Goal: Check status: Check status

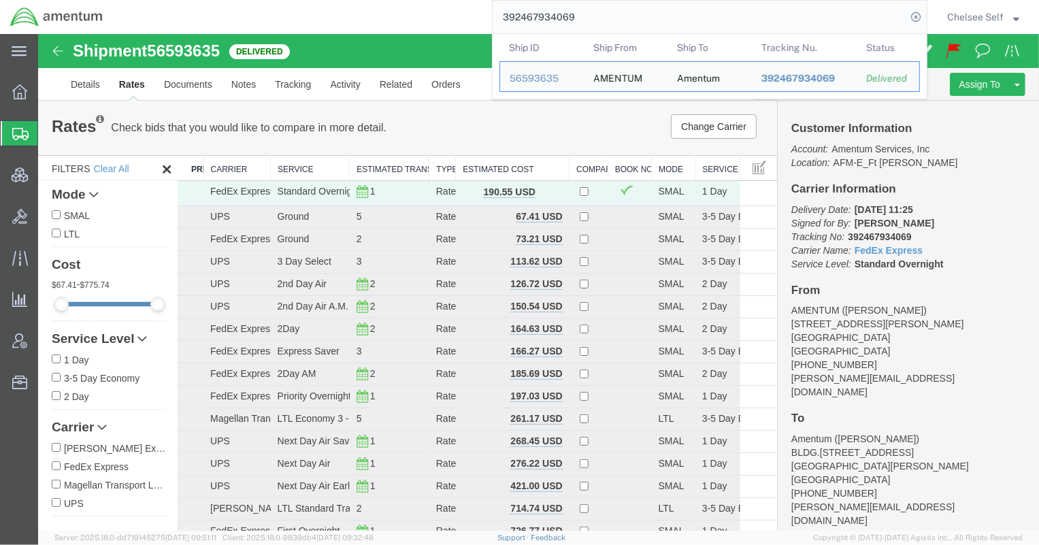
click at [381, 0] on html "main_menu Created with Sketch. Collapse Menu Overview Shipments Shipment Manage…" at bounding box center [519, 272] width 1039 height 545
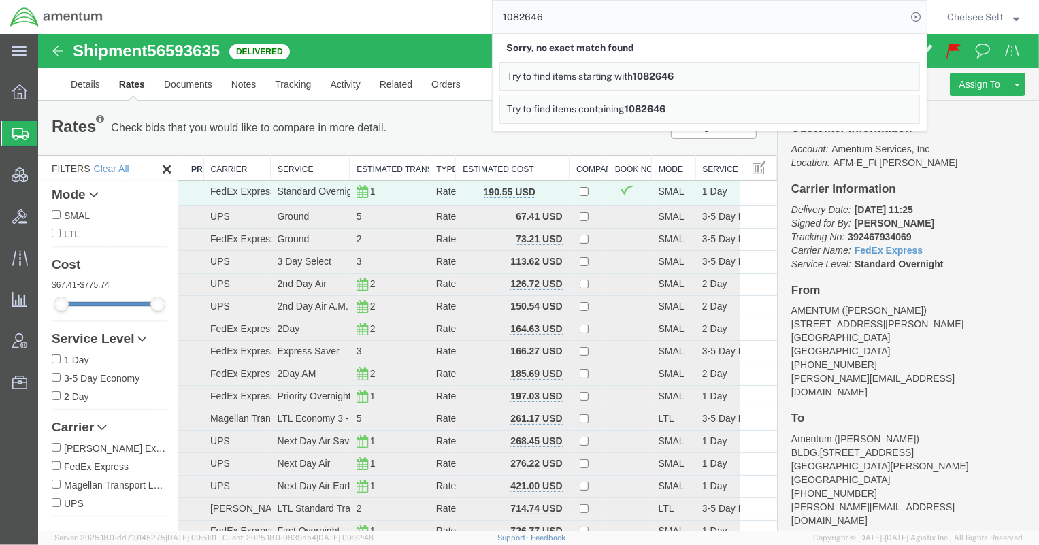
drag, startPoint x: 497, startPoint y: 16, endPoint x: 420, endPoint y: 6, distance: 77.5
click at [436, 9] on div "1082646 Sorry, no exact match found Try to find items starting with 1082646 Try…" at bounding box center [520, 17] width 814 height 34
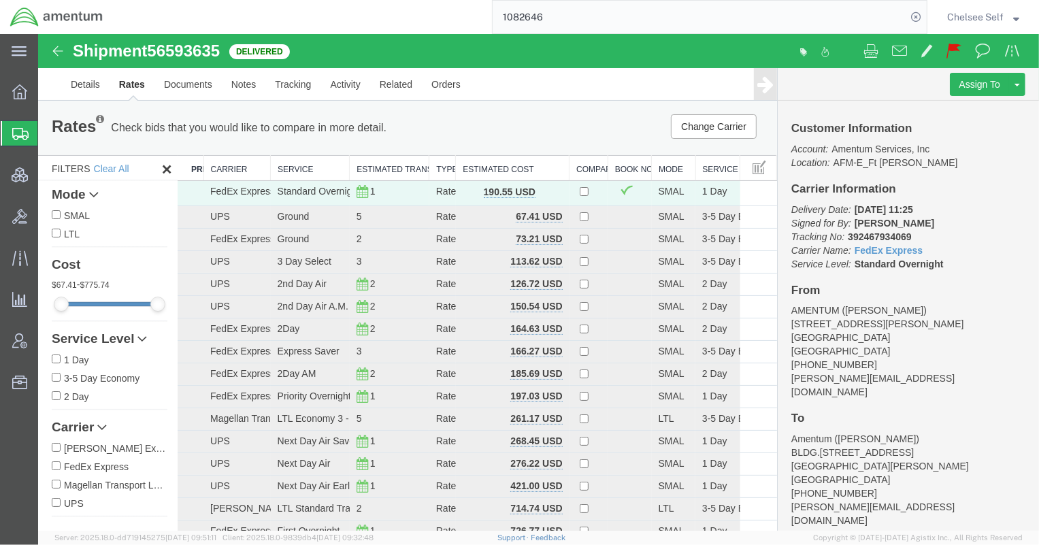
paste input "81042516250"
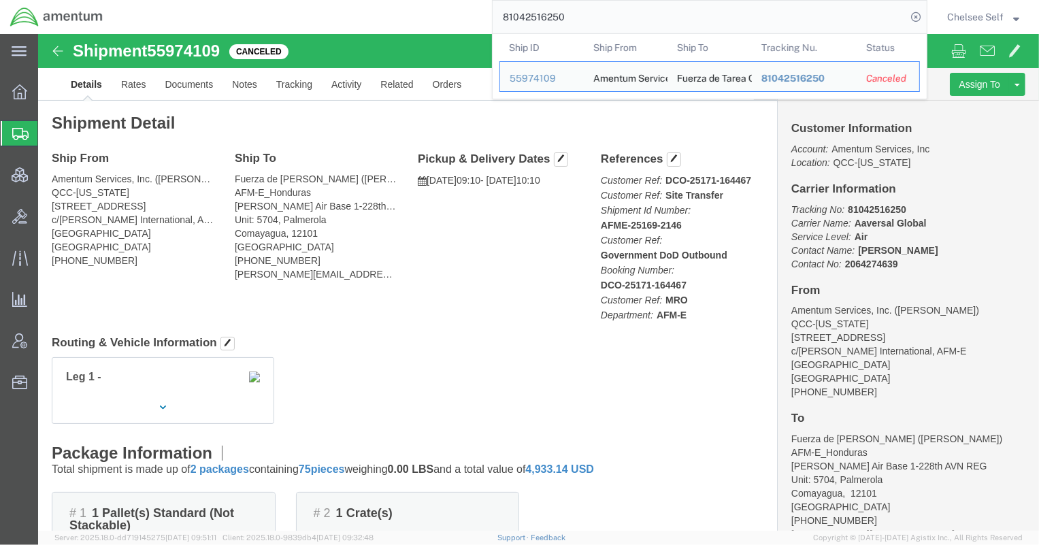
click div "Ship From Amentum Services, Inc. ([PERSON_NAME]) QCC-[US_STATE] [STREET_ADDRESS…"
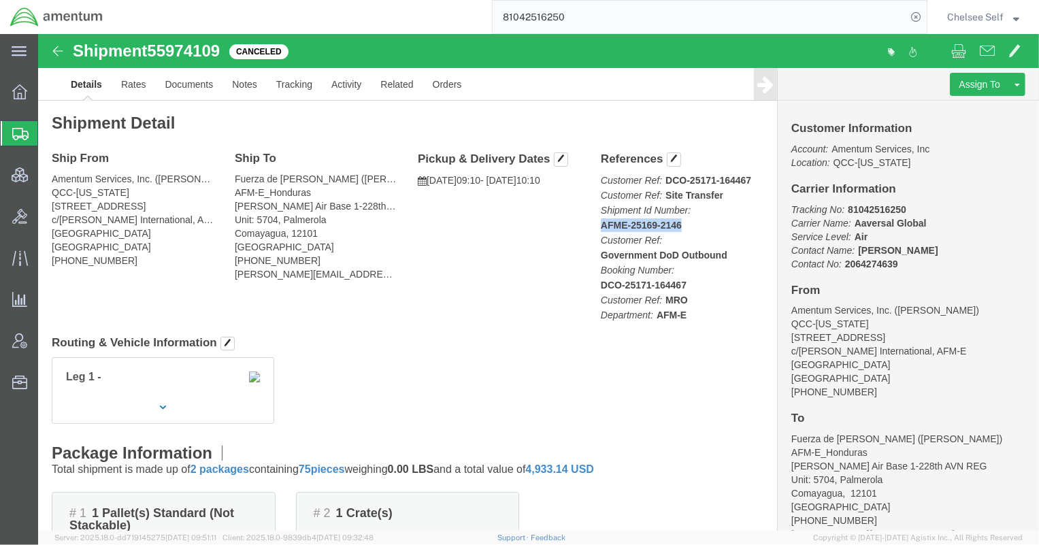
drag, startPoint x: 555, startPoint y: 191, endPoint x: 640, endPoint y: 191, distance: 85.0
click div "References Customer Ref: DCO-25171-164467 Customer Ref: Site Transfer Shipment …"
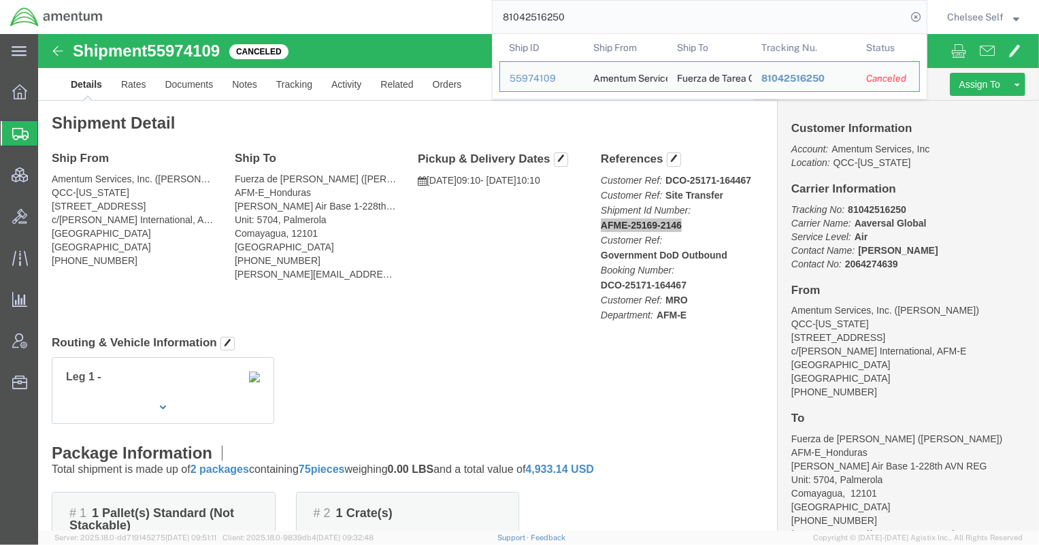
drag, startPoint x: 629, startPoint y: 2, endPoint x: 441, endPoint y: 2, distance: 188.5
click at [441, 2] on div "81042516250 Ship ID Ship From Ship To Tracking Nu. Status Ship ID 55974109 Ship…" at bounding box center [520, 17] width 814 height 34
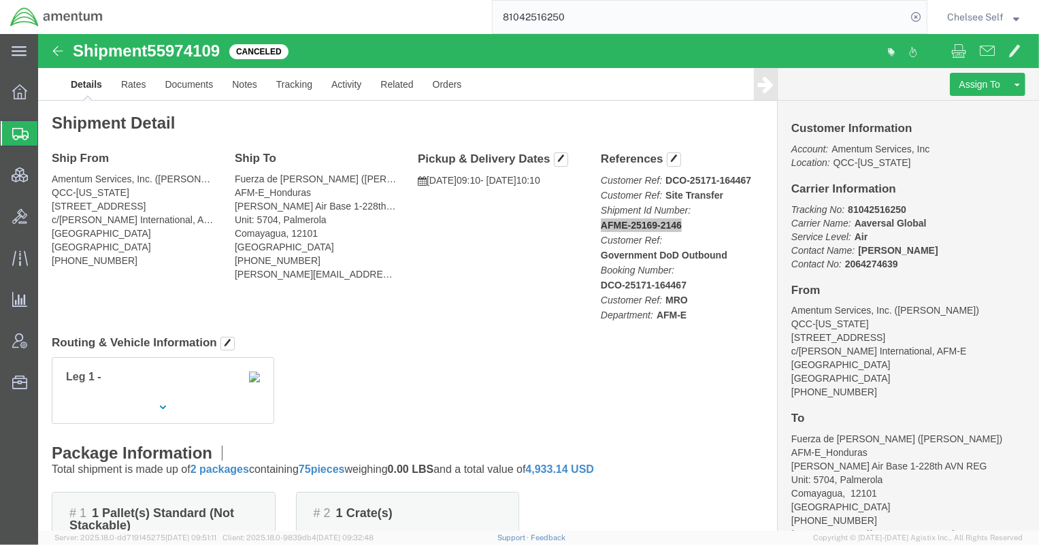
paste input "AFME-25169-2146"
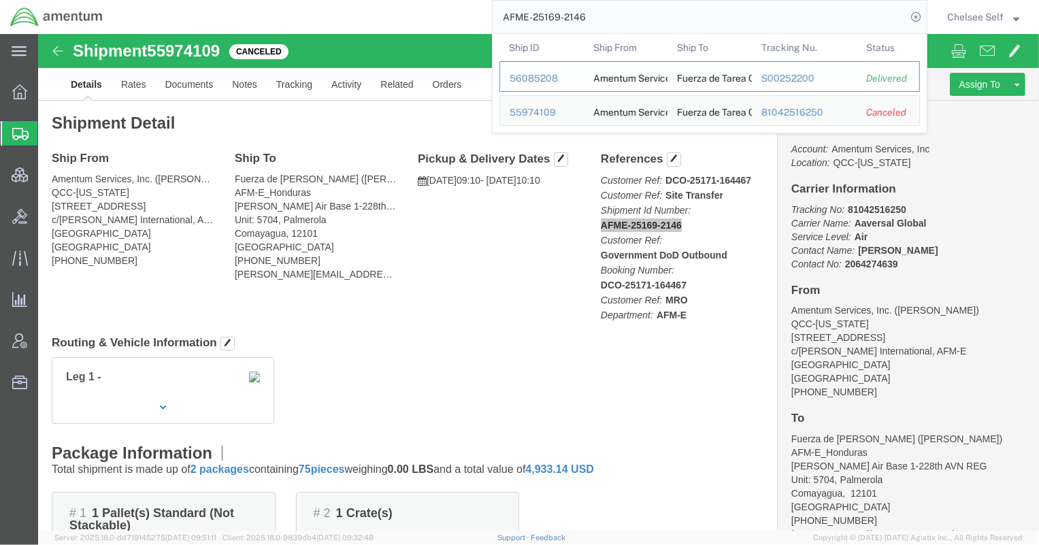
click at [767, 78] on div "S00252200" at bounding box center [804, 78] width 86 height 14
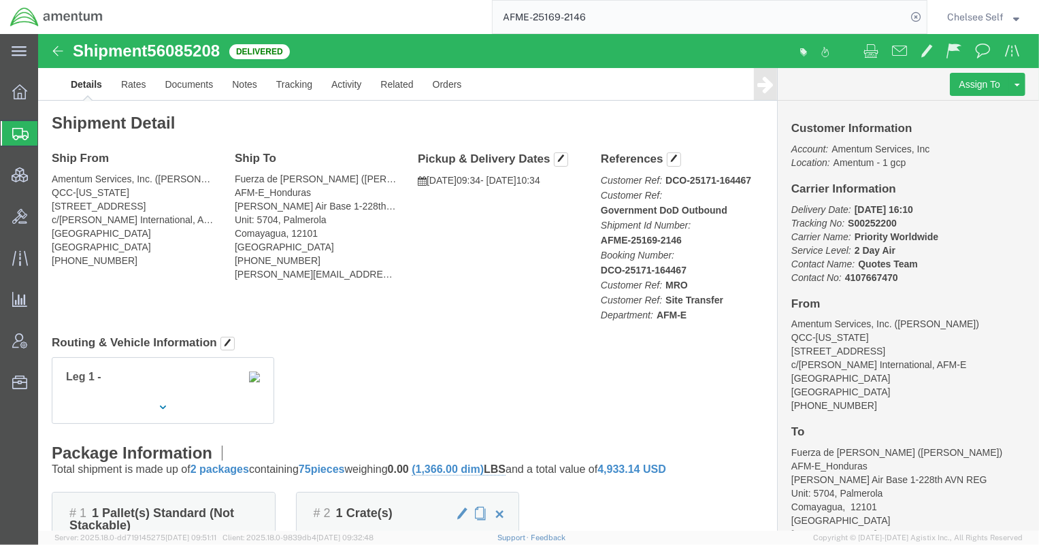
drag, startPoint x: 805, startPoint y: 186, endPoint x: 852, endPoint y: 188, distance: 47.0
click p "Delivery Date: [DATE] 16:10 Tracking No: S00252200 Carrier Name: Priority World…"
drag, startPoint x: 853, startPoint y: 188, endPoint x: 805, endPoint y: 189, distance: 48.3
click p "Delivery Date: [DATE] 16:10 Tracking No: S00252200 Carrier Name: Priority World…"
copy b "S00252200"
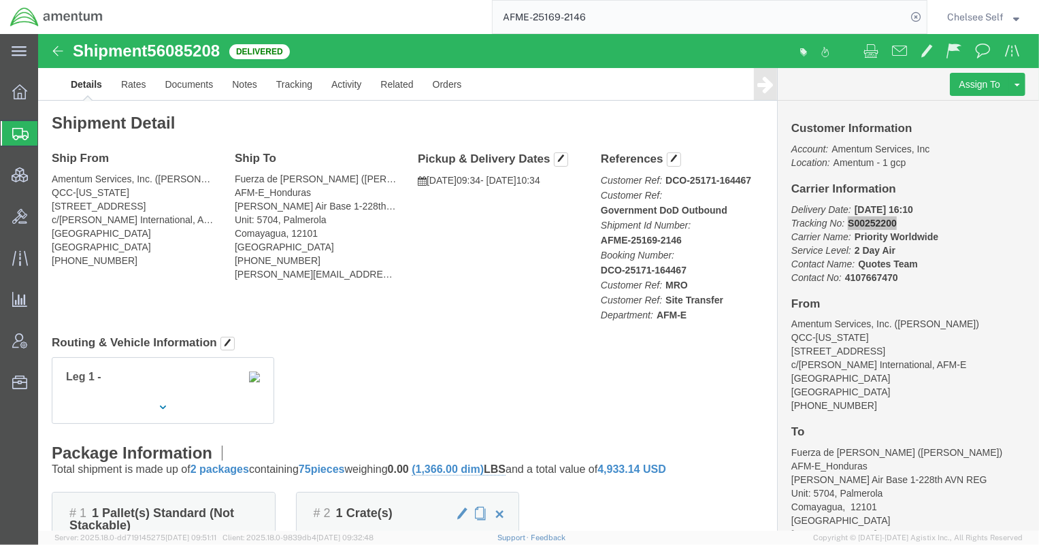
drag, startPoint x: 568, startPoint y: 14, endPoint x: 412, endPoint y: 13, distance: 155.8
click at [416, 12] on div "AFME-25169-2146" at bounding box center [520, 17] width 814 height 34
paste input "81042516250"
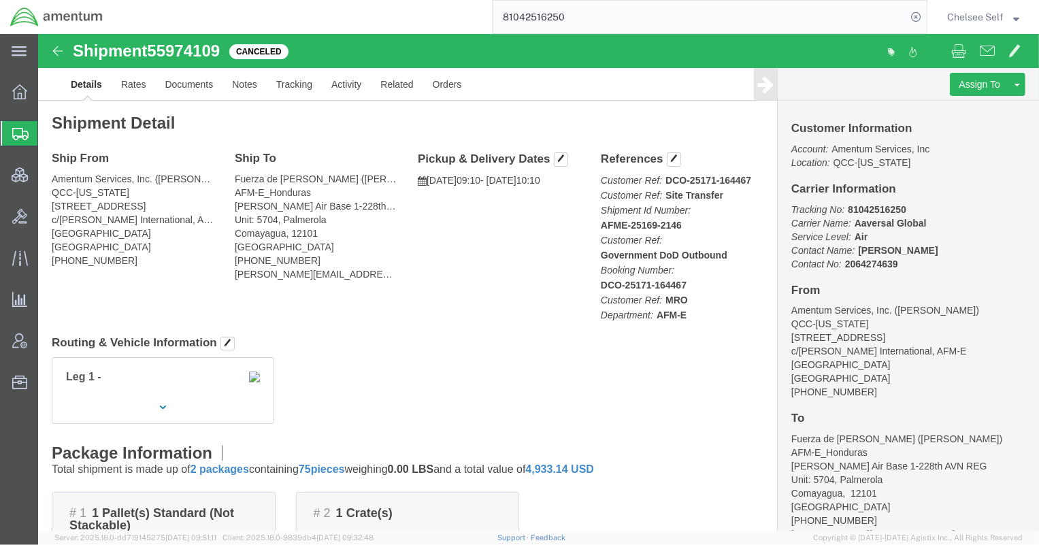
drag, startPoint x: 360, startPoint y: 4, endPoint x: 348, endPoint y: 1, distance: 12.5
click at [348, 1] on div "81042516250" at bounding box center [520, 17] width 814 height 34
paste input "AFME-25188-2165"
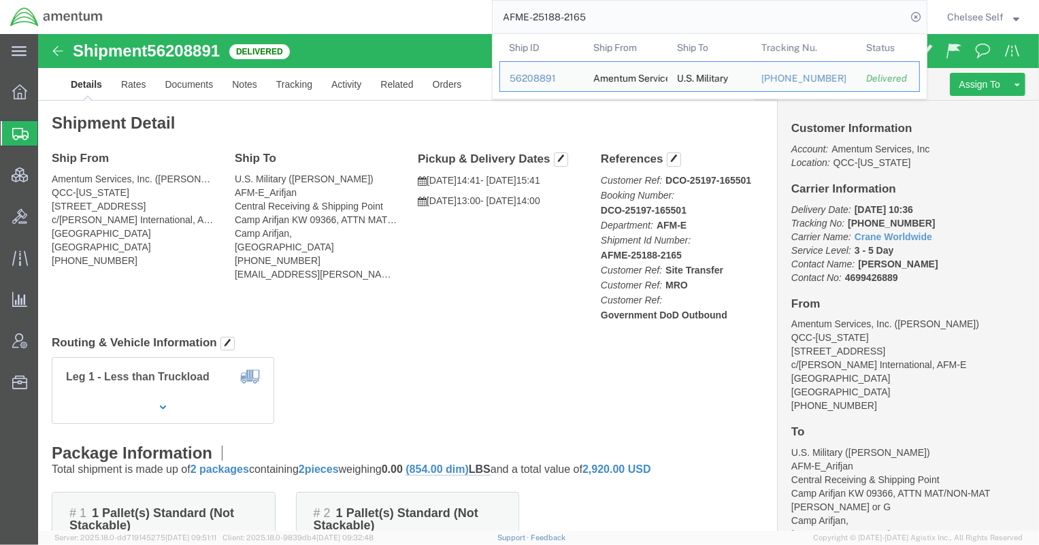
drag, startPoint x: 648, startPoint y: 12, endPoint x: 358, endPoint y: 13, distance: 289.8
click at [358, 13] on div "AFME-25188-2165 Ship ID Ship From Ship To Tracking Nu. Status Ship ID 56208891 …" at bounding box center [520, 17] width 814 height 34
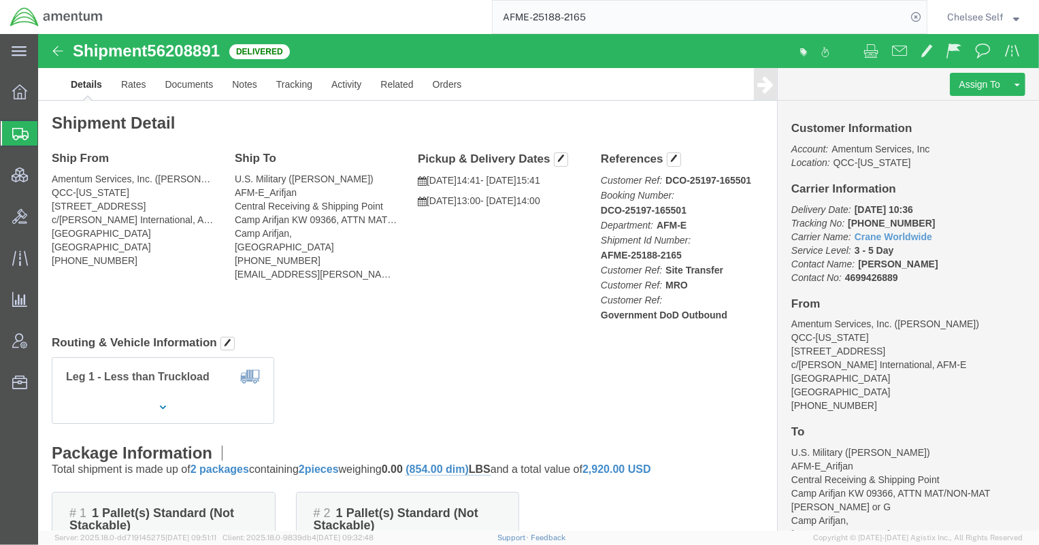
paste input "14015843"
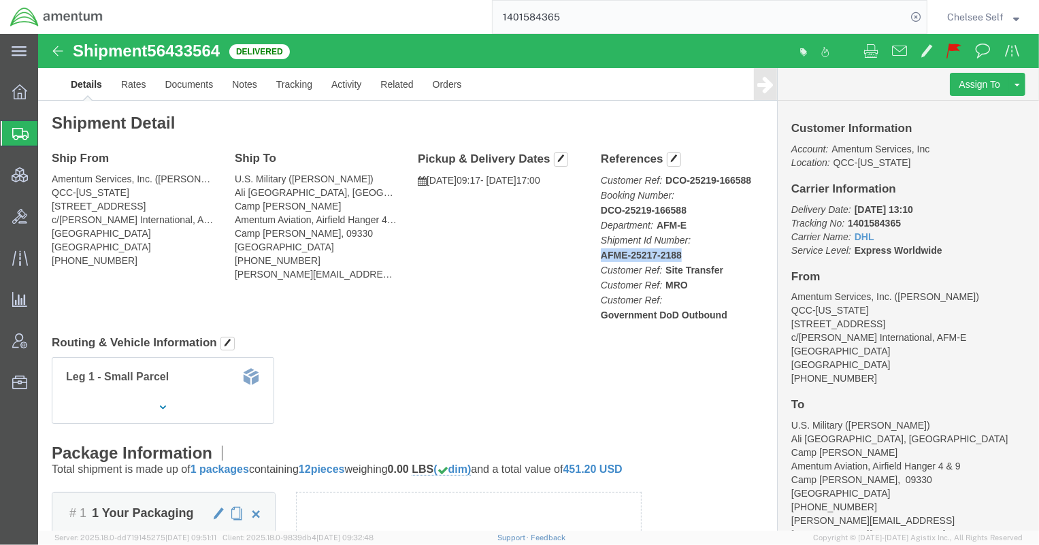
drag, startPoint x: 557, startPoint y: 221, endPoint x: 648, endPoint y: 226, distance: 91.3
click p "Customer Ref: DCO-25219-166588 Booking Number: DCO-25219-166588 Department: AFM…"
copy b "AFME-25217-2188"
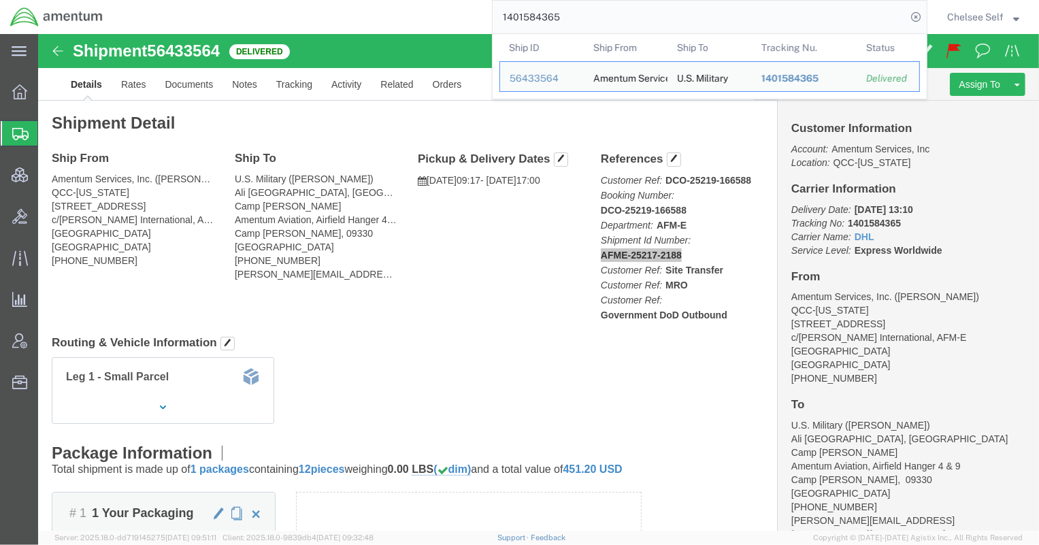
drag, startPoint x: 608, startPoint y: 9, endPoint x: 413, endPoint y: 7, distance: 194.6
click at [413, 7] on div "1401584365 Ship ID Ship From Ship To Tracking Nu. Status Ship ID 56433564 Ship …" at bounding box center [520, 17] width 814 height 34
paste input "AFME-25217-2188"
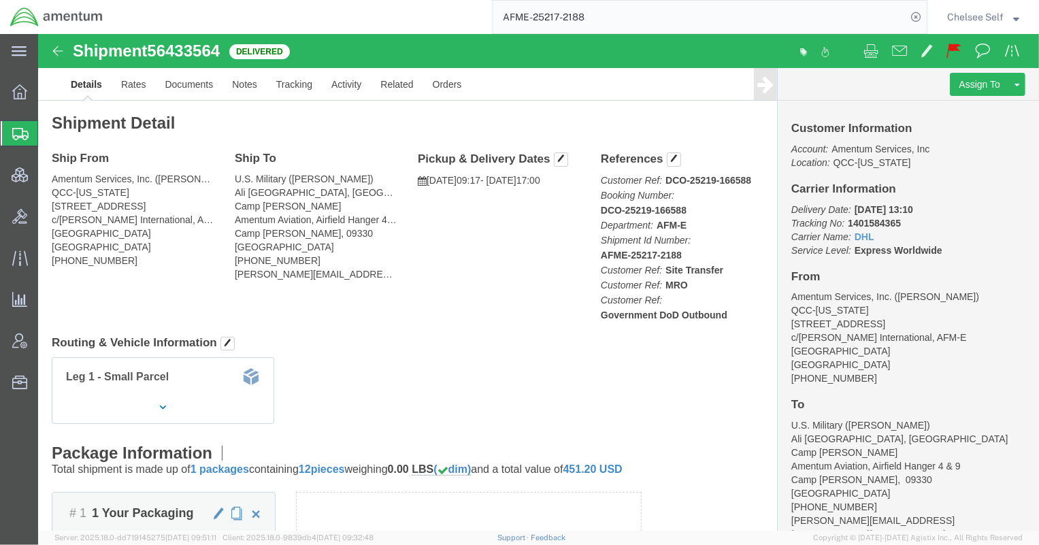
click div "Ship From Amentum Services, Inc. ([PERSON_NAME]) QCC-[US_STATE] [STREET_ADDRESS…"
drag, startPoint x: 605, startPoint y: 14, endPoint x: 458, endPoint y: 14, distance: 147.0
click at [458, 14] on div "AFME-25217-2188" at bounding box center [520, 17] width 814 height 34
paste input "06-2181"
type input "AFME-25206-2181"
